Goal: Check status

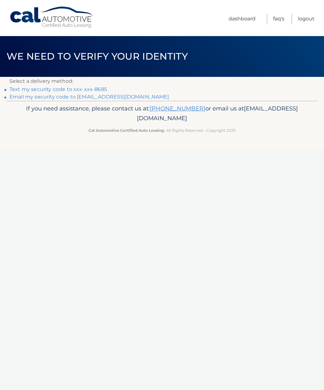
click at [32, 90] on link "Text my security code to xxx-xxx-8685" at bounding box center [58, 89] width 98 height 6
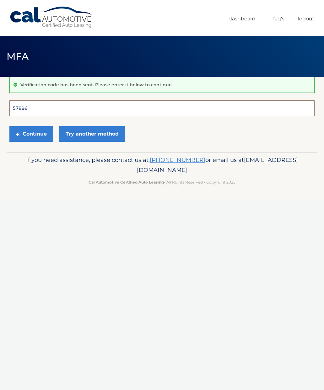
type input "578968"
click at [31, 134] on button "Continue" at bounding box center [31, 134] width 44 height 16
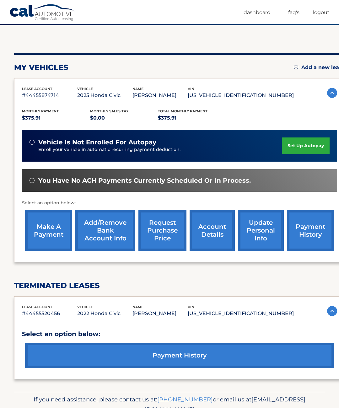
scroll to position [52, 0]
click at [175, 355] on link "payment history" at bounding box center [179, 355] width 309 height 25
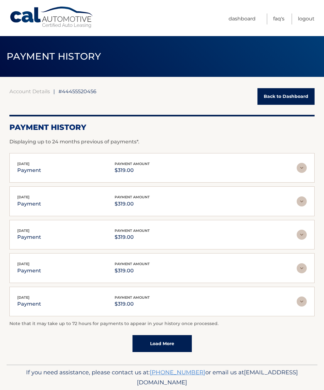
click at [287, 99] on link "Back to Dashboard" at bounding box center [286, 96] width 57 height 17
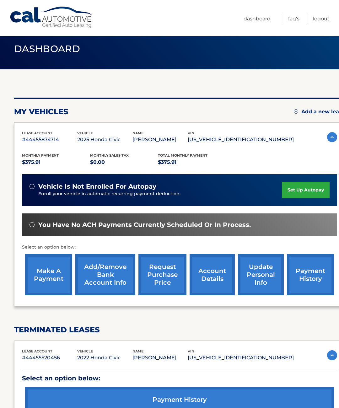
scroll to position [8, 0]
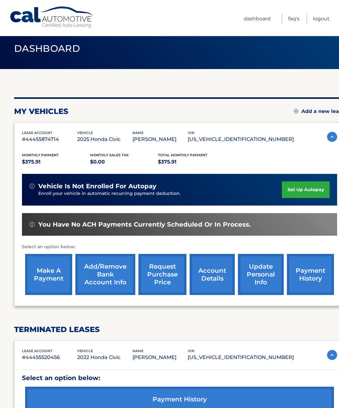
click at [305, 284] on link "payment history" at bounding box center [310, 274] width 47 height 41
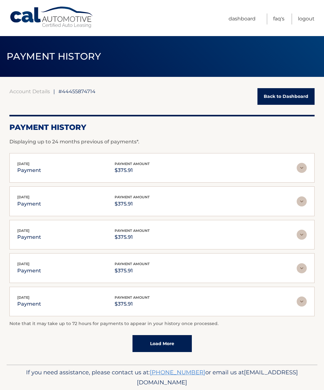
click at [304, 20] on link "Logout" at bounding box center [306, 19] width 17 height 11
